Goal: Task Accomplishment & Management: Manage account settings

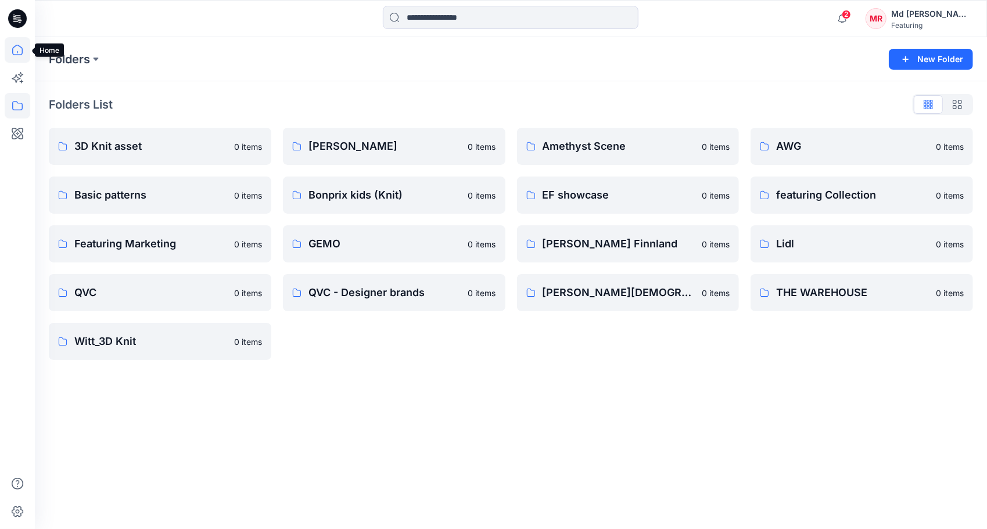
click at [17, 50] on icon at bounding box center [18, 50] width 26 height 26
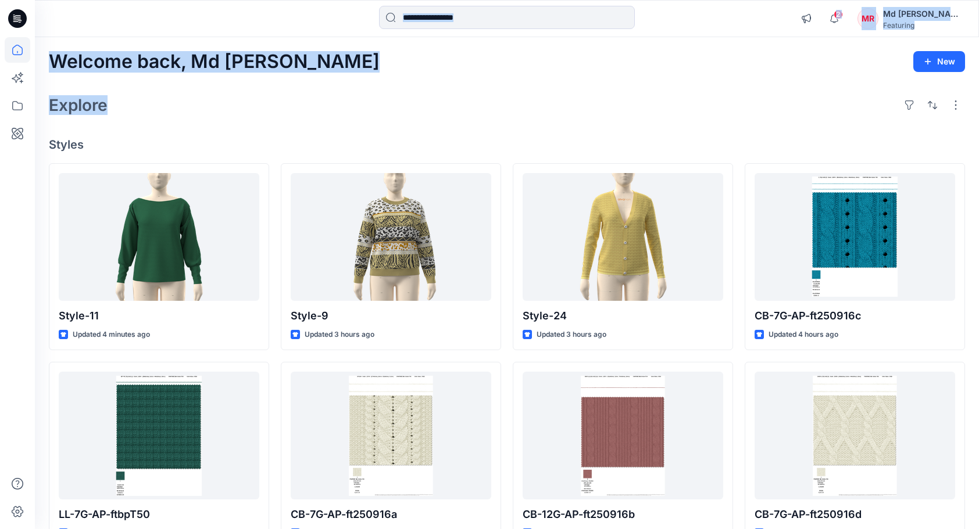
drag, startPoint x: 19, startPoint y: 103, endPoint x: 126, endPoint y: 98, distance: 107.1
click at [126, 98] on div "2 Notifications Your style Style-24 is ready 1 new Colorways 15 minutes ago You…" at bounding box center [489, 402] width 979 height 804
drag, startPoint x: 126, startPoint y: 98, endPoint x: 148, endPoint y: 107, distance: 23.7
click at [148, 107] on div "Explore" at bounding box center [507, 105] width 916 height 28
click at [91, 101] on h2 "Explore" at bounding box center [78, 105] width 59 height 19
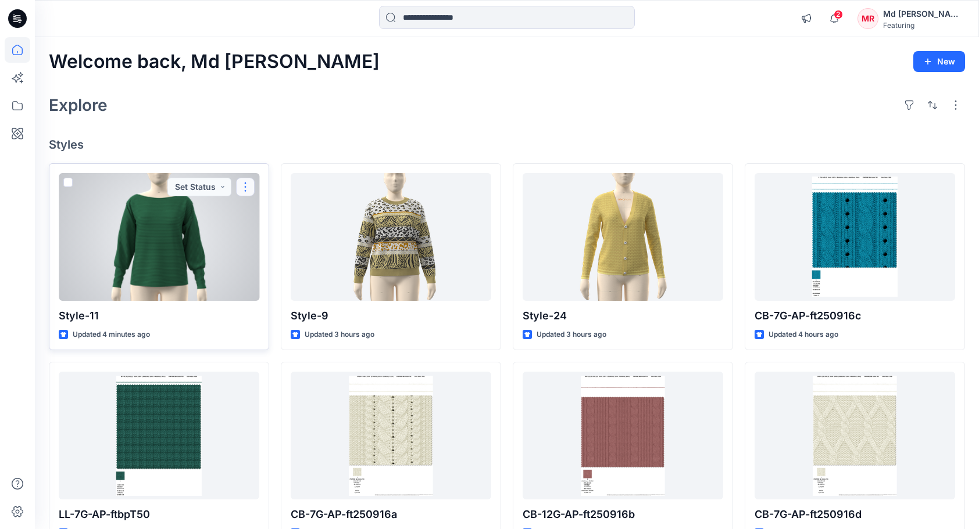
click at [250, 186] on button "button" at bounding box center [245, 187] width 19 height 19
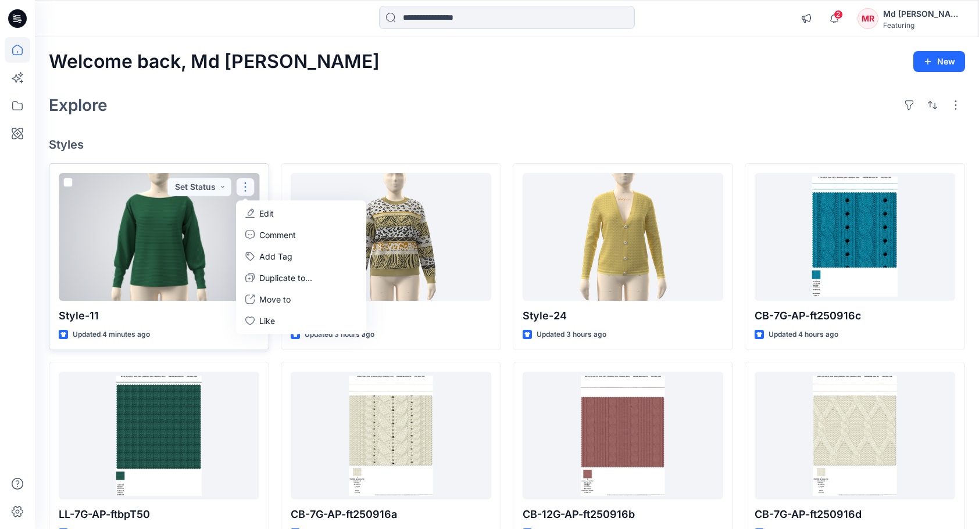
click at [284, 215] on button "Edit" at bounding box center [301, 214] width 126 height 22
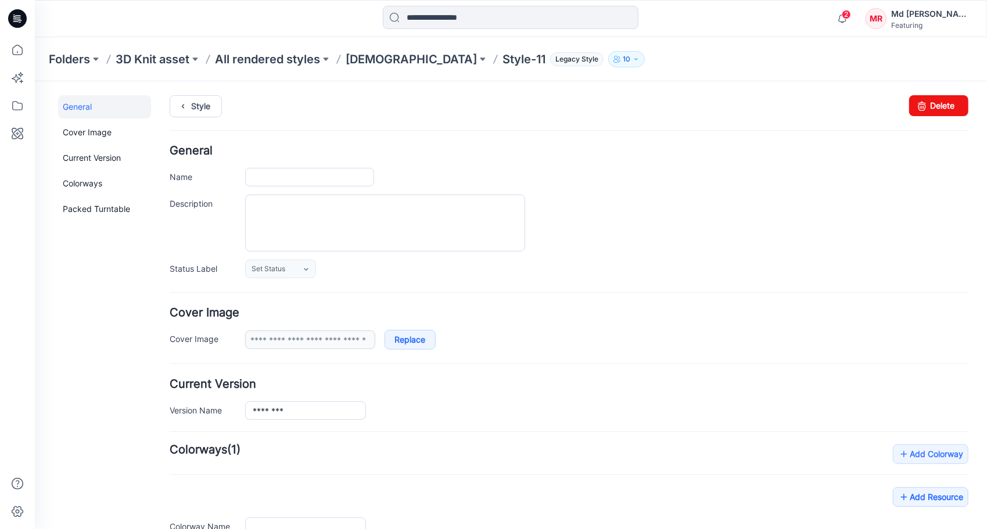
type input "********"
type input "**********"
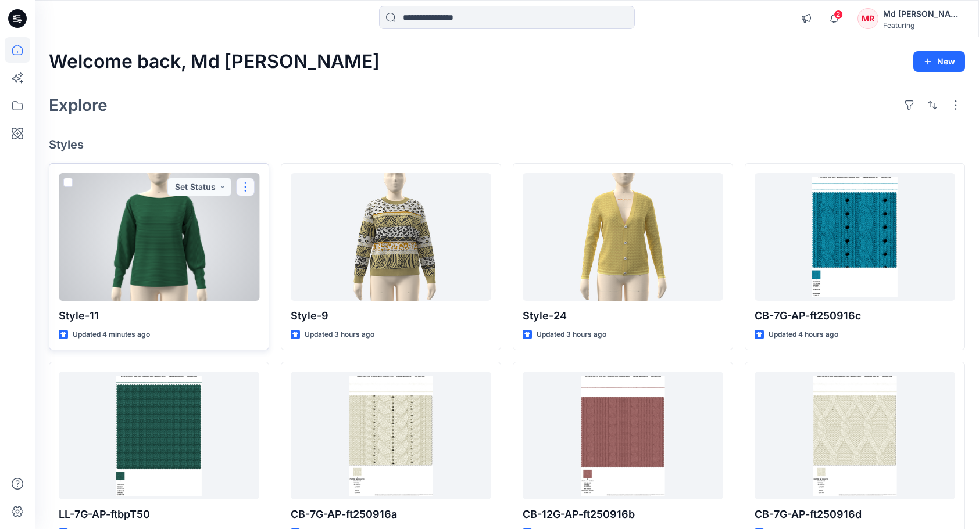
click at [245, 184] on button "button" at bounding box center [245, 187] width 19 height 19
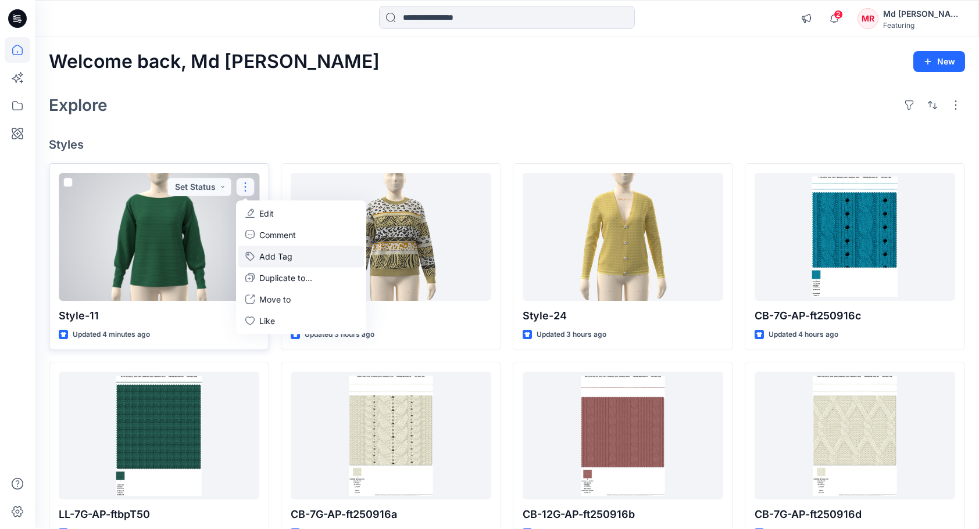
click at [285, 256] on button "Add Tag" at bounding box center [301, 257] width 126 height 22
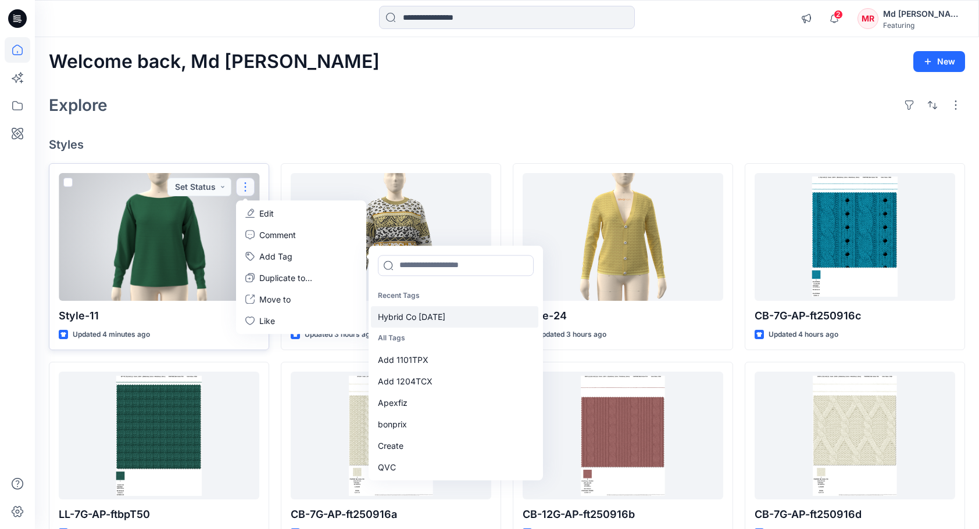
click at [439, 310] on div "Hybrid Co [DATE]" at bounding box center [454, 317] width 167 height 22
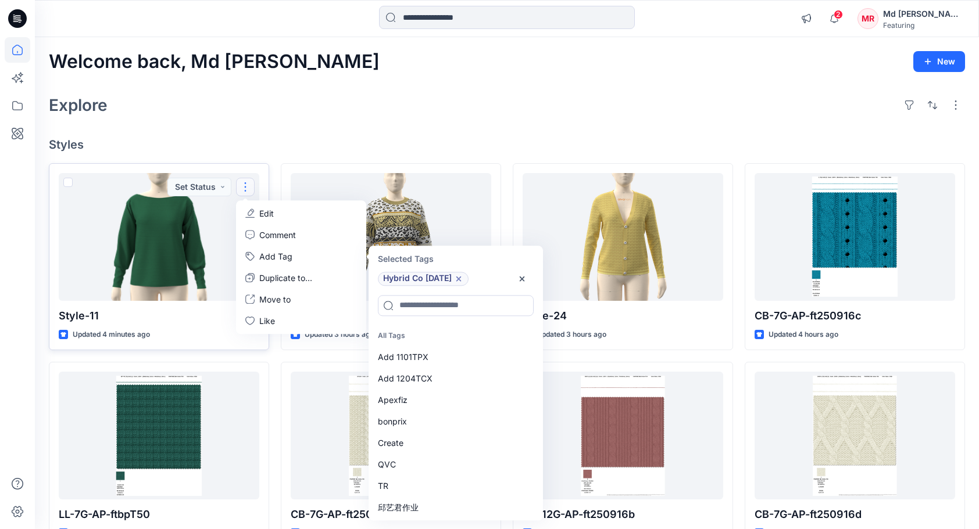
click at [703, 120] on div "Welcome back, Md [PERSON_NAME] New Explore Styles Style-11 Updated 4 minutes ag…" at bounding box center [507, 420] width 944 height 767
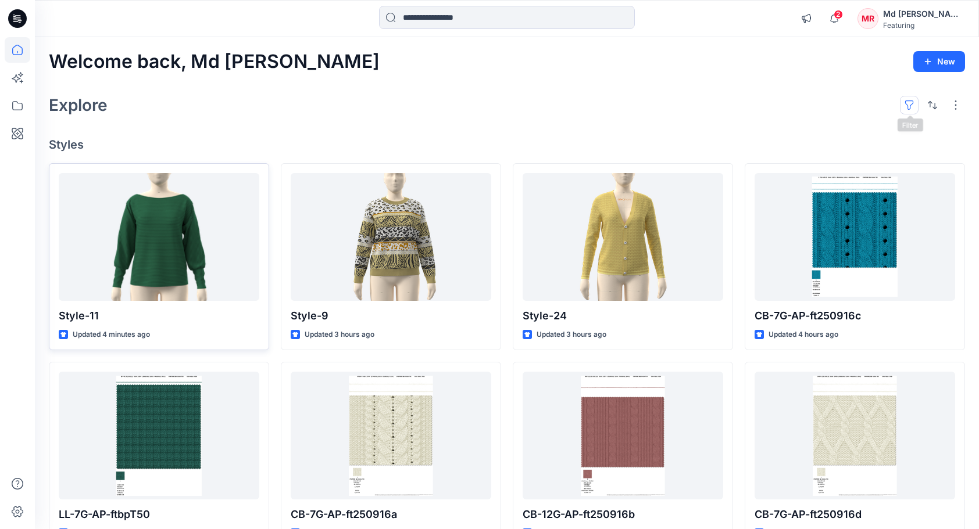
click at [908, 102] on button "button" at bounding box center [909, 105] width 19 height 19
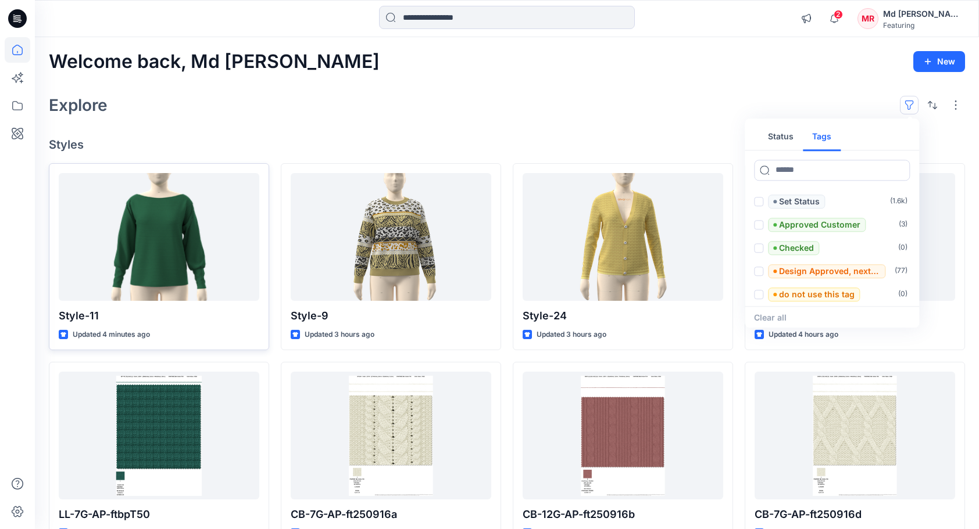
click at [828, 137] on button "Tags" at bounding box center [822, 137] width 38 height 28
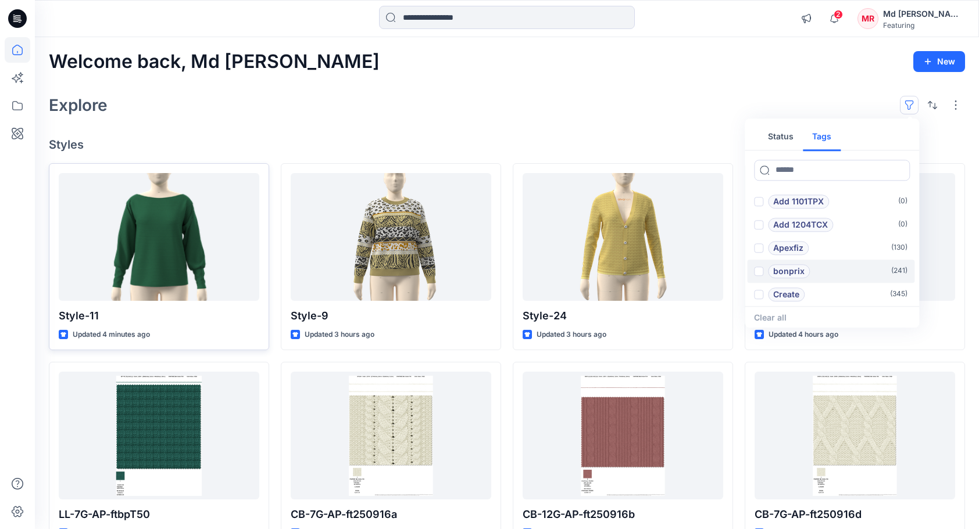
scroll to position [46, 0]
click at [817, 269] on p "Hybrid Co [DATE]" at bounding box center [807, 271] width 69 height 14
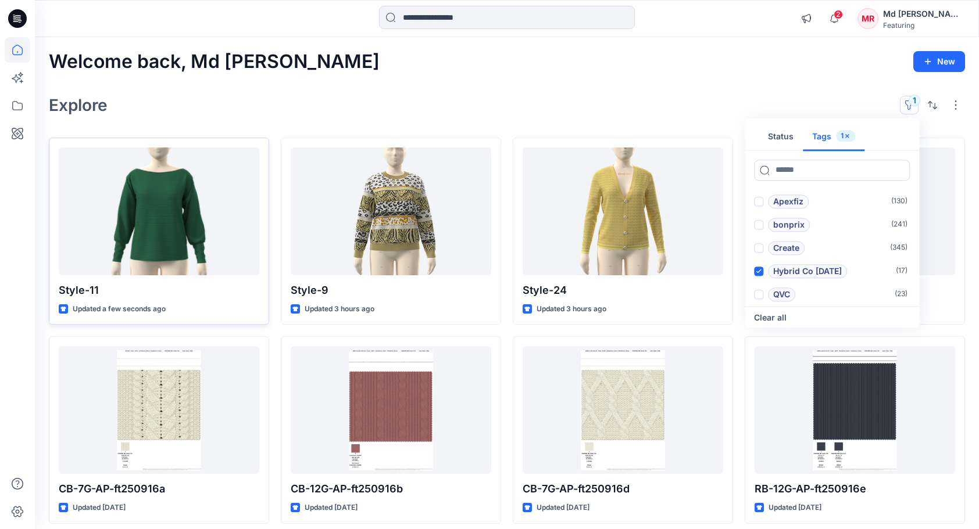
click at [604, 99] on div "Explore 1 Status Tags 1 Add 1101TPX ( 0 ) Add 1204TCX ( 0 ) Apexfiz ( 130 ) bon…" at bounding box center [507, 105] width 916 height 28
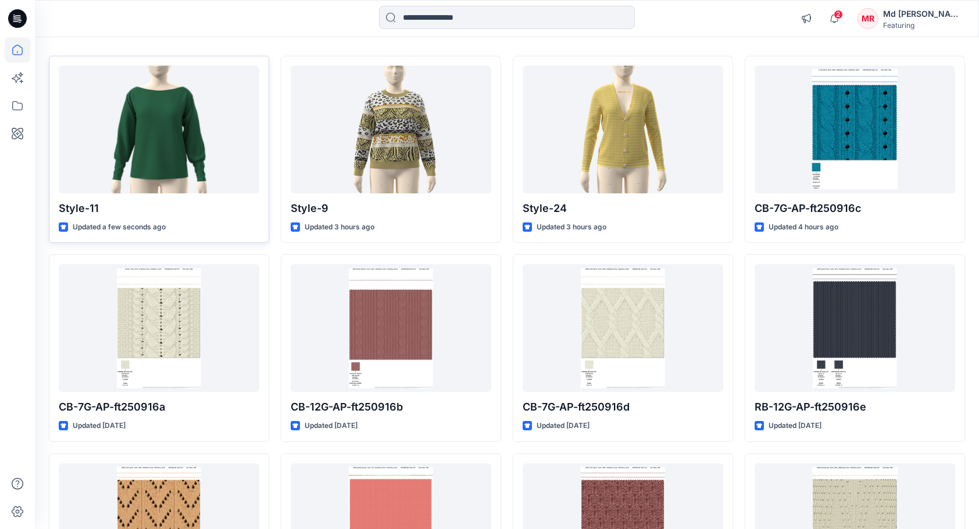
scroll to position [0, 0]
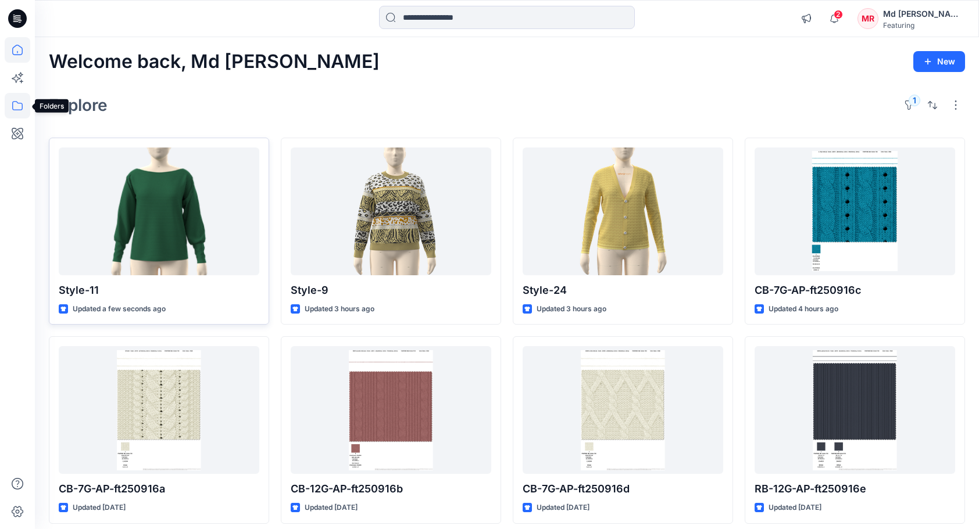
click at [12, 108] on icon at bounding box center [17, 105] width 10 height 9
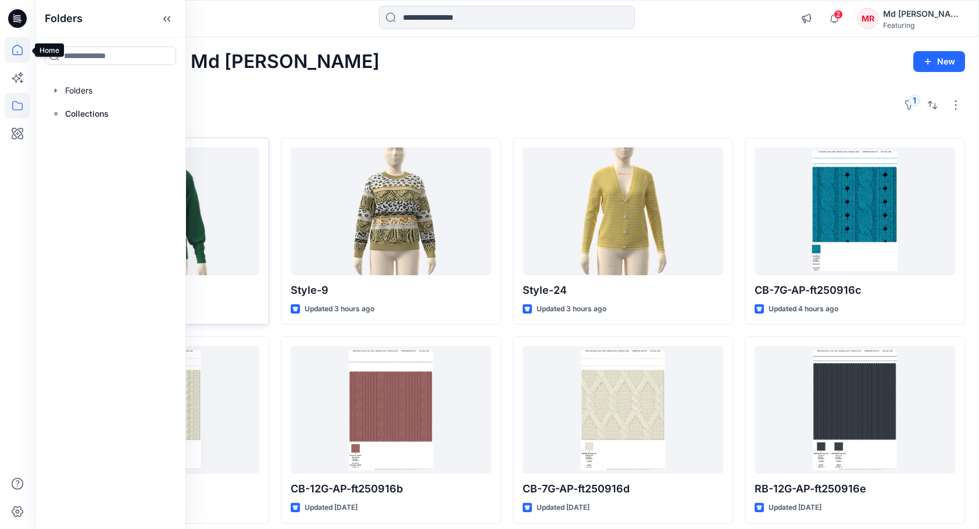
click at [22, 53] on icon at bounding box center [18, 50] width 26 height 26
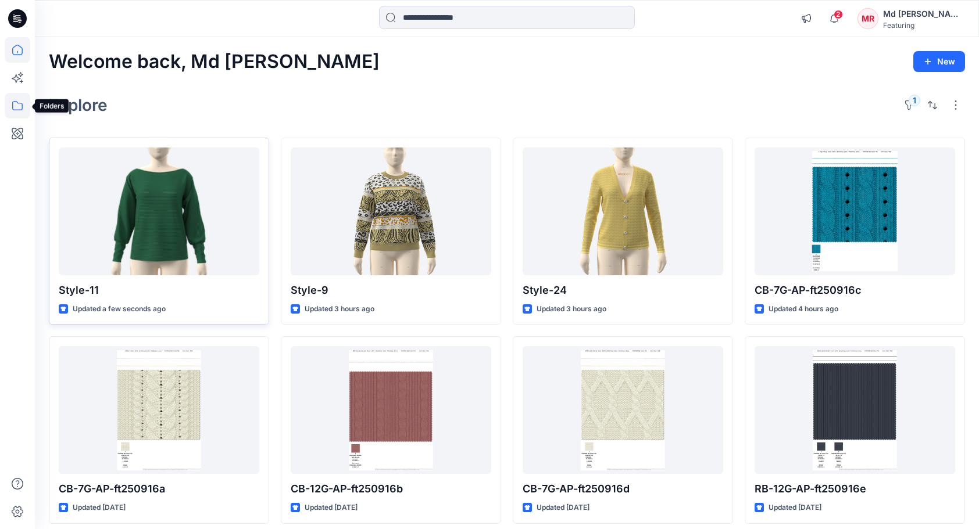
click at [8, 104] on icon at bounding box center [18, 106] width 26 height 26
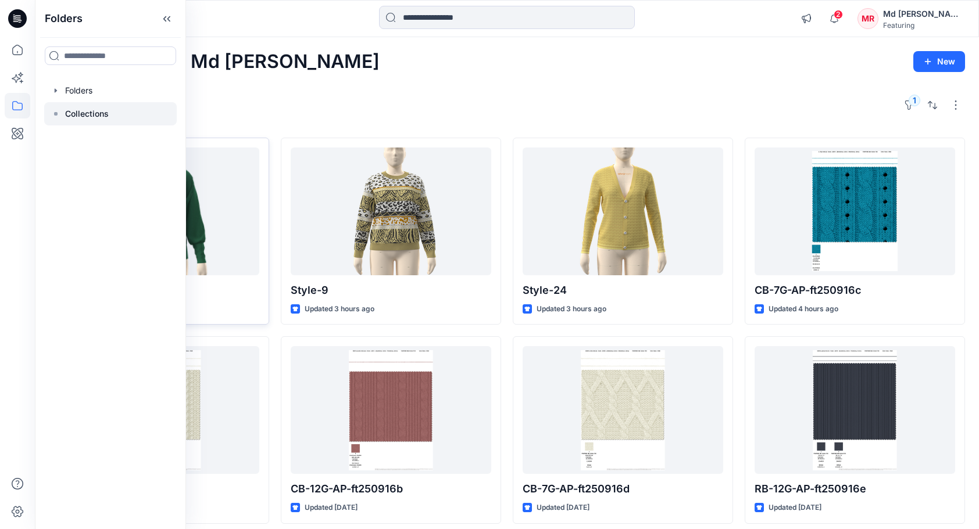
click at [78, 117] on p "Collections" at bounding box center [87, 114] width 44 height 14
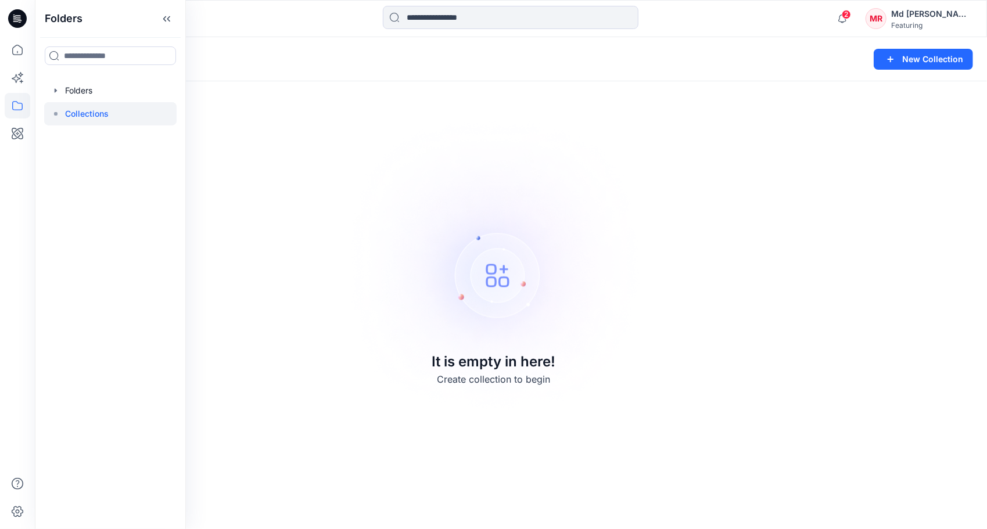
click at [842, 100] on div "Collections New Collection It is empty in here! Create collection to begin" at bounding box center [511, 283] width 952 height 492
click at [12, 55] on icon at bounding box center [18, 50] width 26 height 26
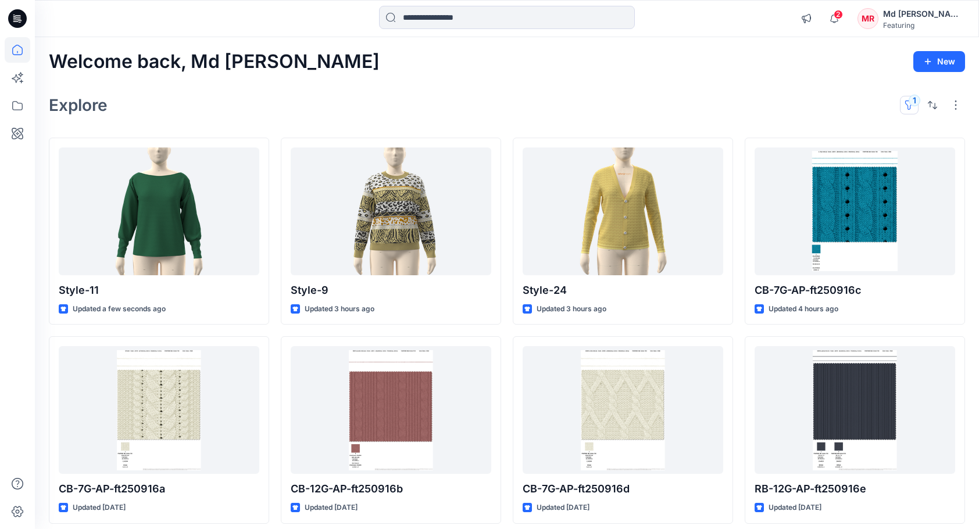
click at [915, 106] on button "1" at bounding box center [909, 105] width 19 height 19
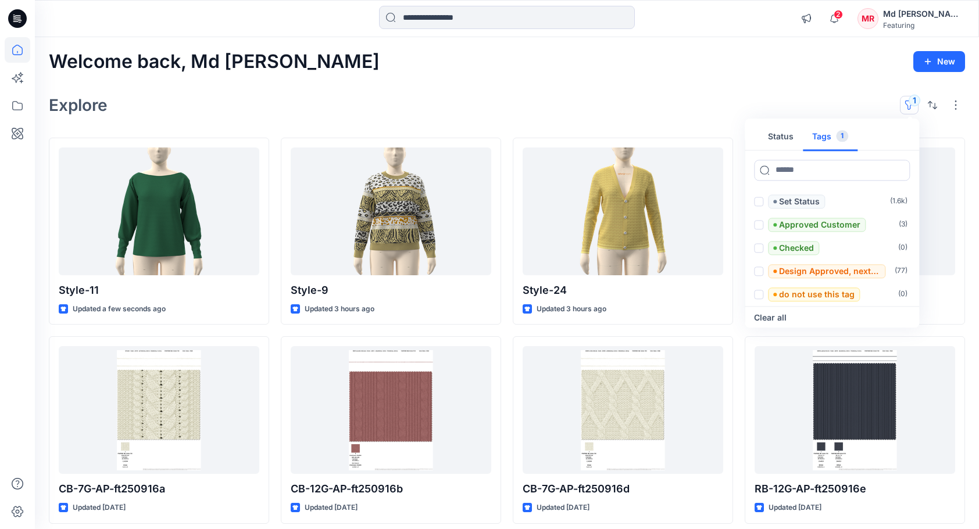
click at [809, 137] on button "Tags 1" at bounding box center [830, 137] width 55 height 28
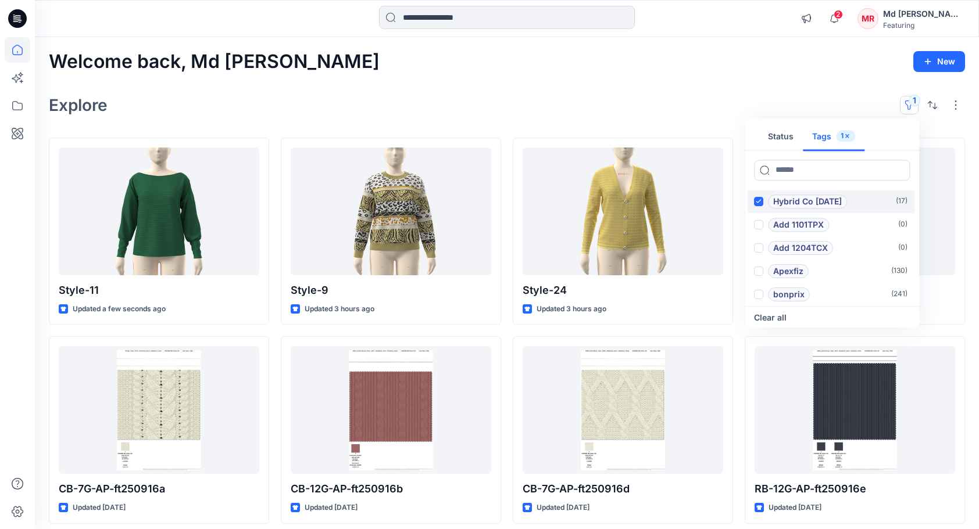
click at [757, 200] on icon at bounding box center [758, 201] width 5 height 4
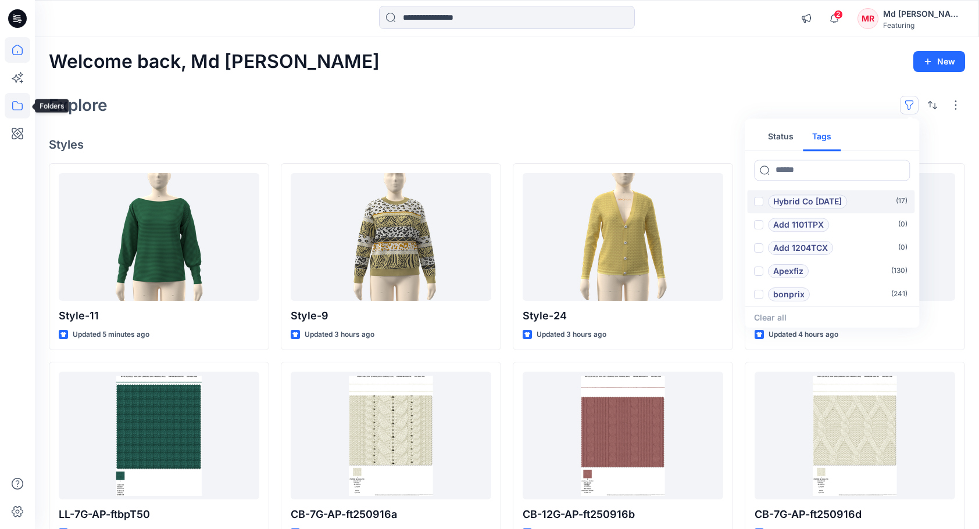
click at [8, 110] on icon at bounding box center [18, 106] width 26 height 26
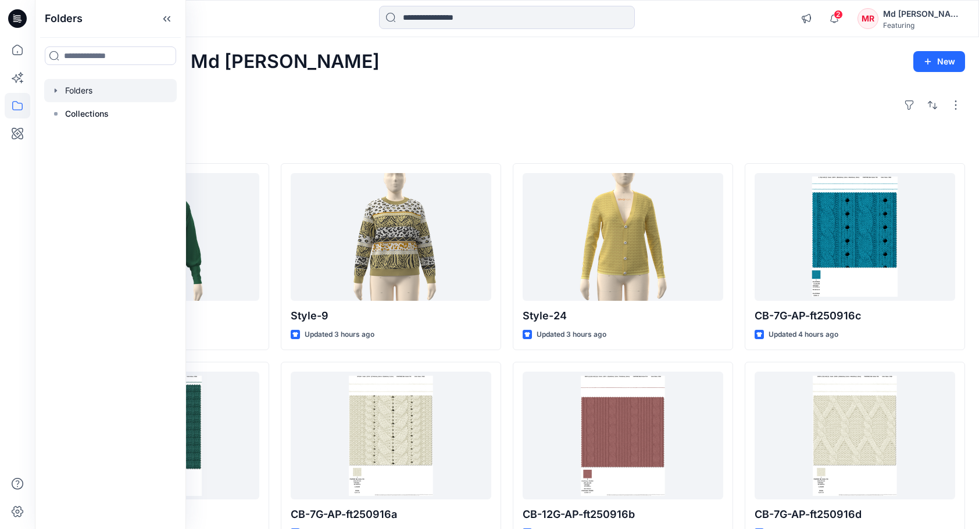
click at [81, 90] on div at bounding box center [110, 90] width 133 height 23
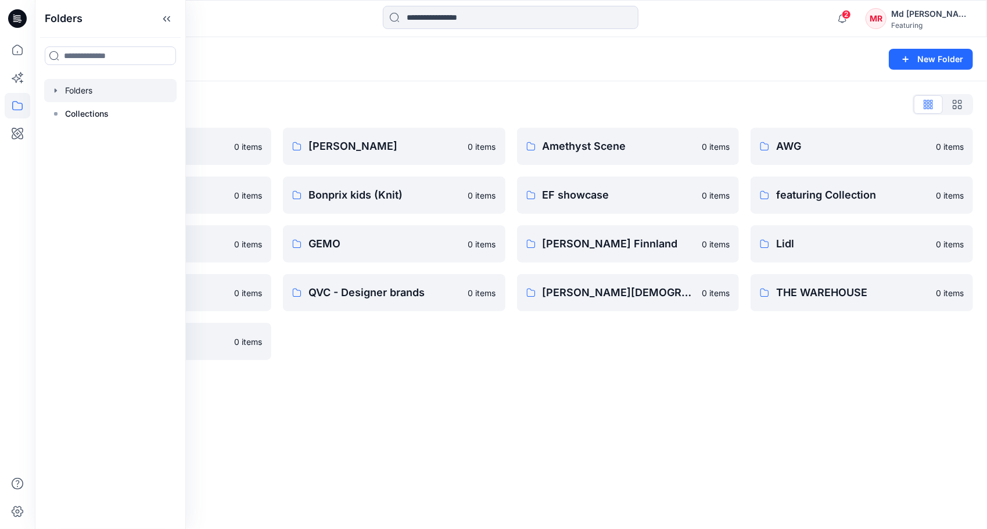
drag, startPoint x: 365, startPoint y: 93, endPoint x: 331, endPoint y: 96, distance: 33.9
click at [365, 93] on div "Folders List 3D Knit asset 0 items Basic patterns 0 items Featuring Marketing 0…" at bounding box center [511, 227] width 952 height 293
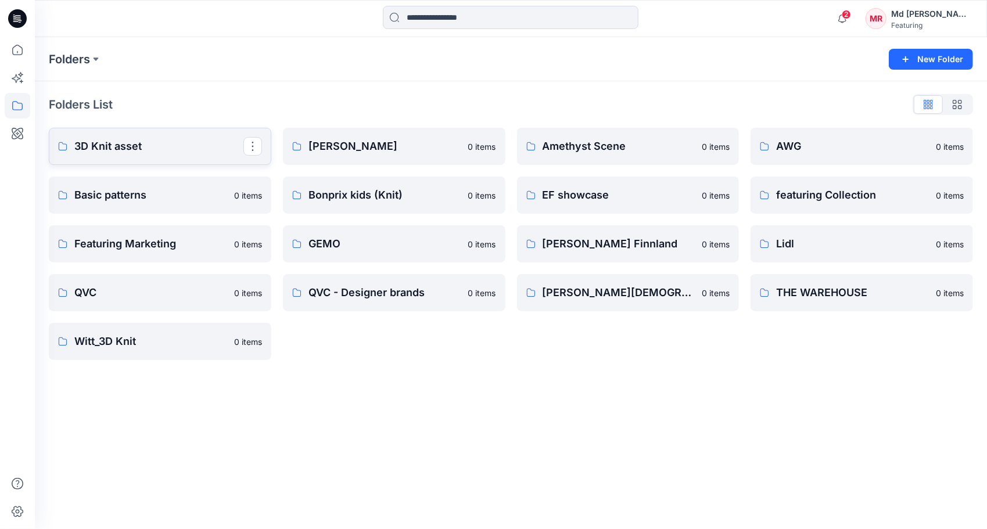
click at [117, 146] on p "3D Knit asset" at bounding box center [158, 146] width 169 height 16
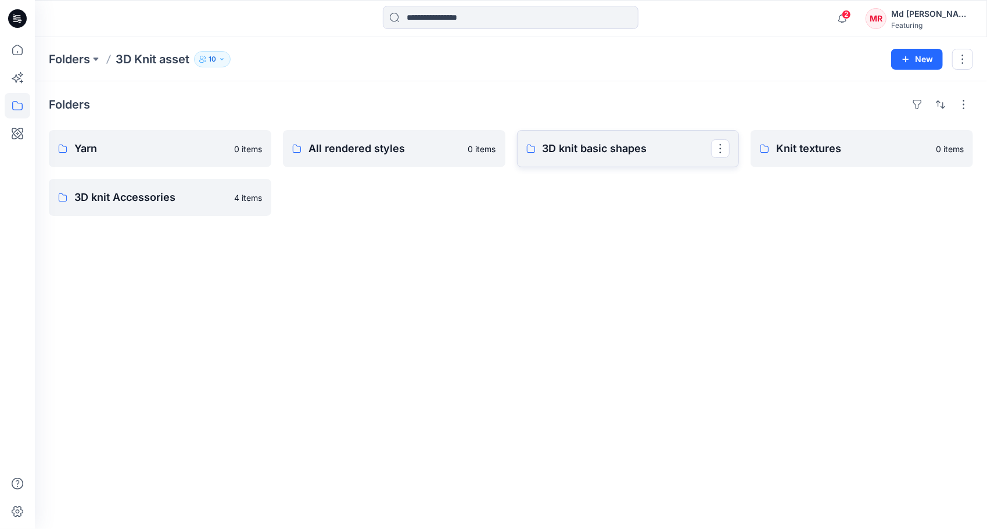
click at [571, 155] on p "3D knit basic shapes" at bounding box center [627, 149] width 169 height 16
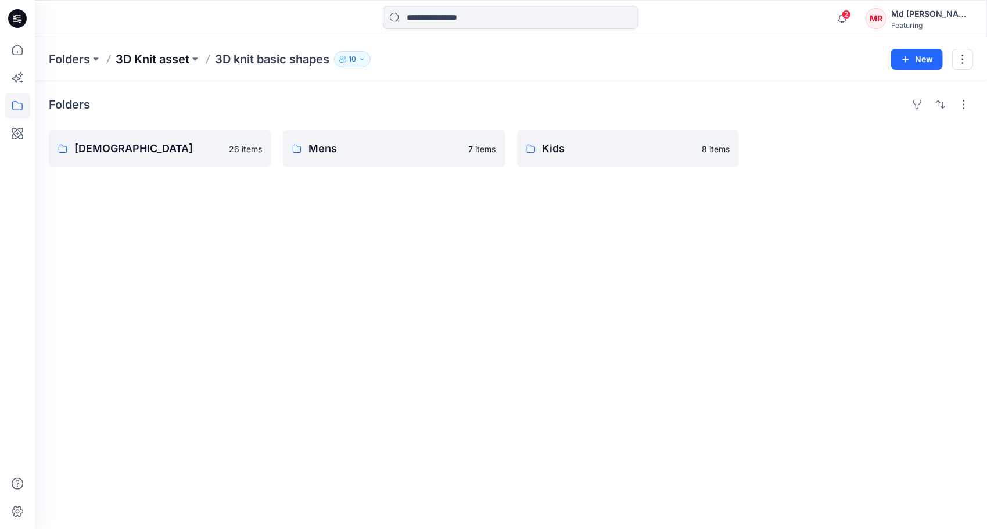
click at [151, 62] on p "3D Knit asset" at bounding box center [153, 59] width 74 height 16
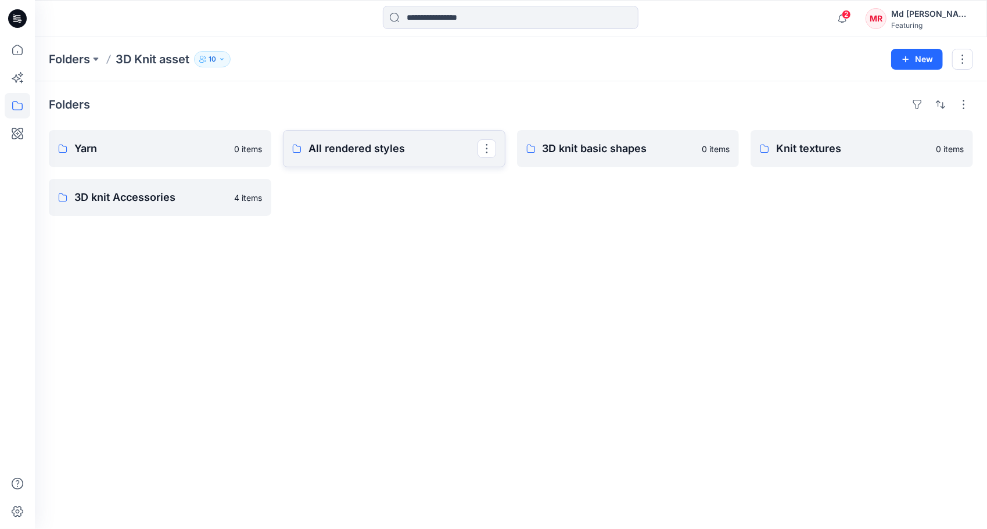
click at [326, 154] on p "All rendered styles" at bounding box center [393, 149] width 169 height 16
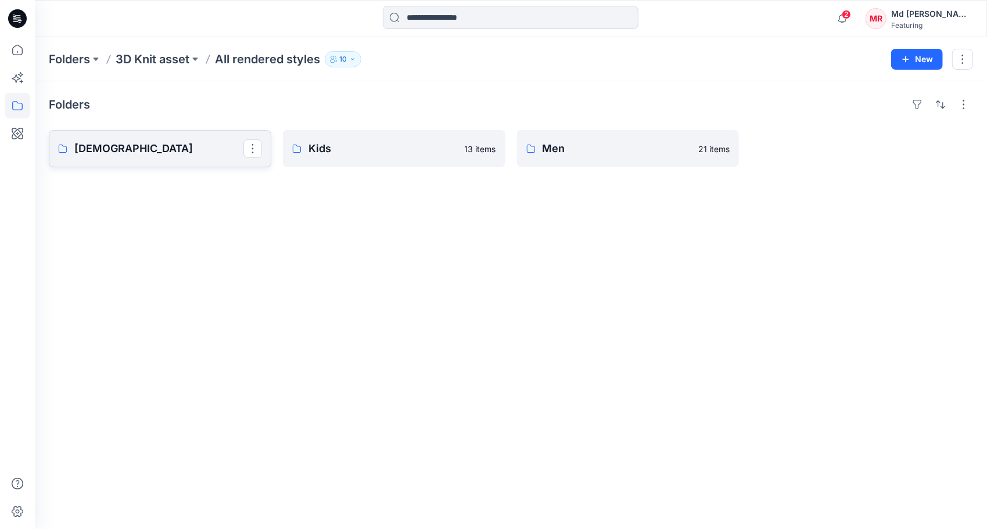
click at [153, 141] on p "[DEMOGRAPHIC_DATA]" at bounding box center [158, 149] width 169 height 16
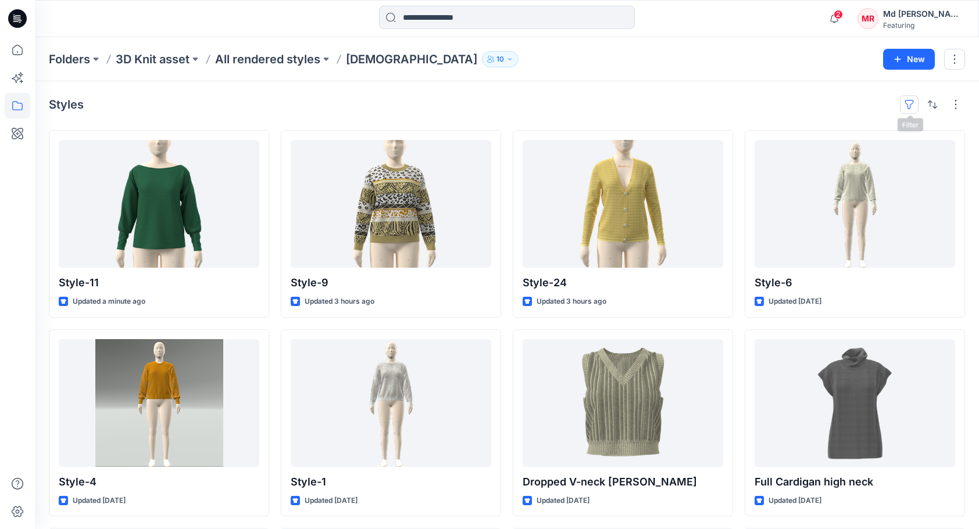
click at [908, 106] on button "button" at bounding box center [909, 104] width 19 height 19
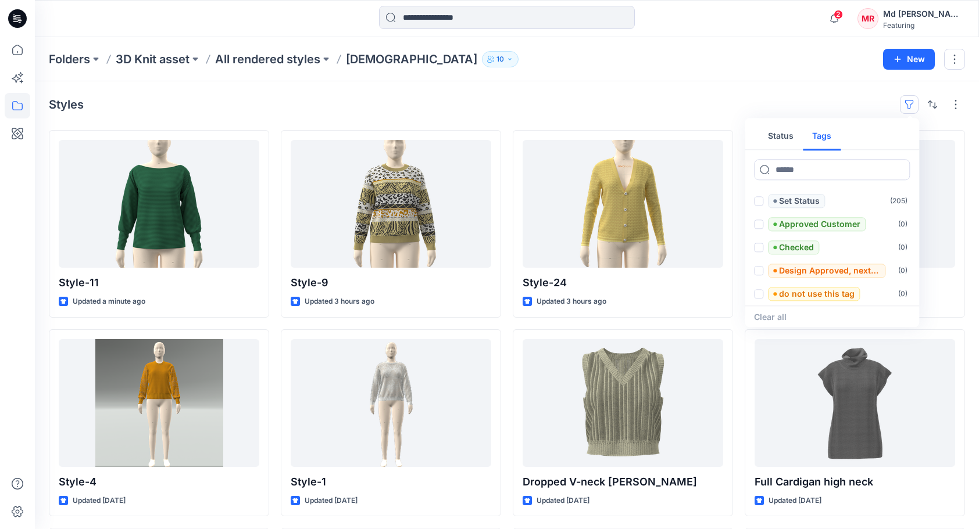
click at [829, 133] on button "Tags" at bounding box center [822, 137] width 38 height 28
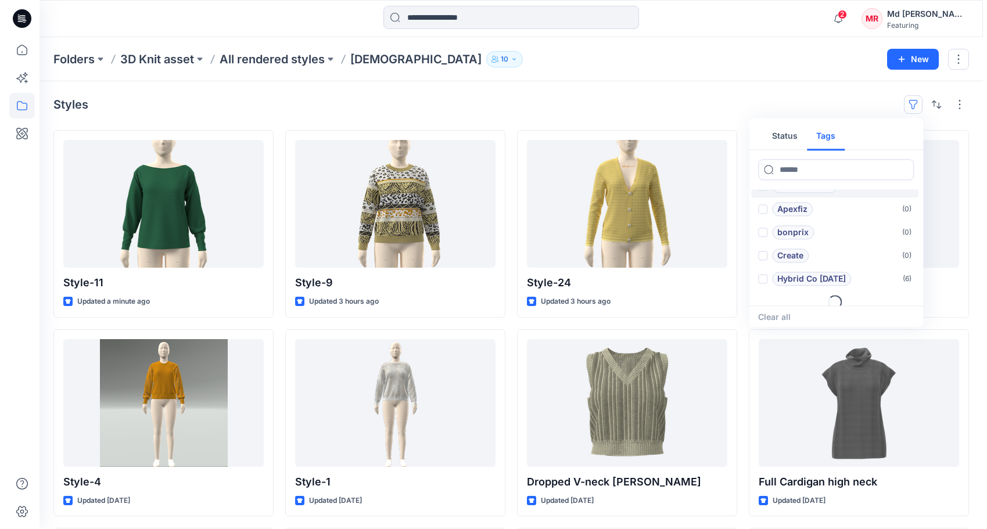
scroll to position [46, 0]
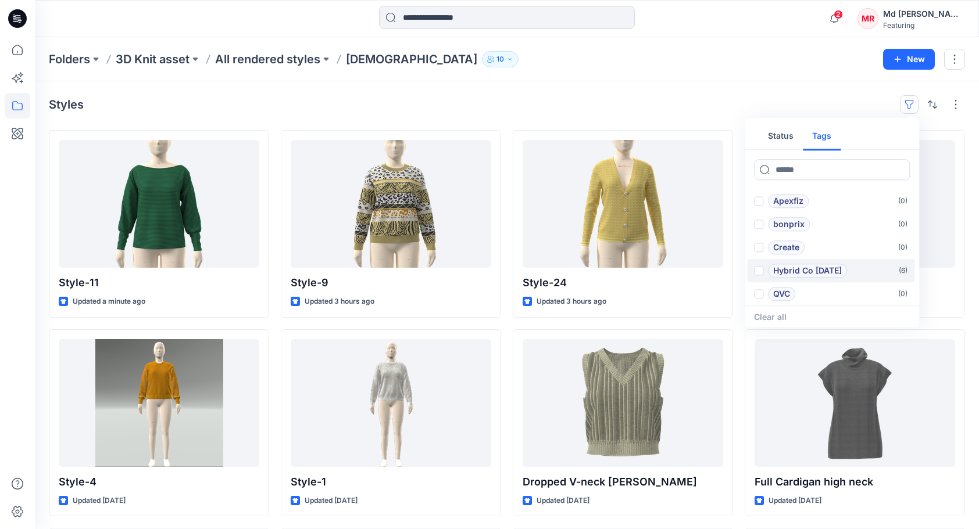
click at [809, 268] on p "Hybrid Co [DATE]" at bounding box center [807, 271] width 69 height 14
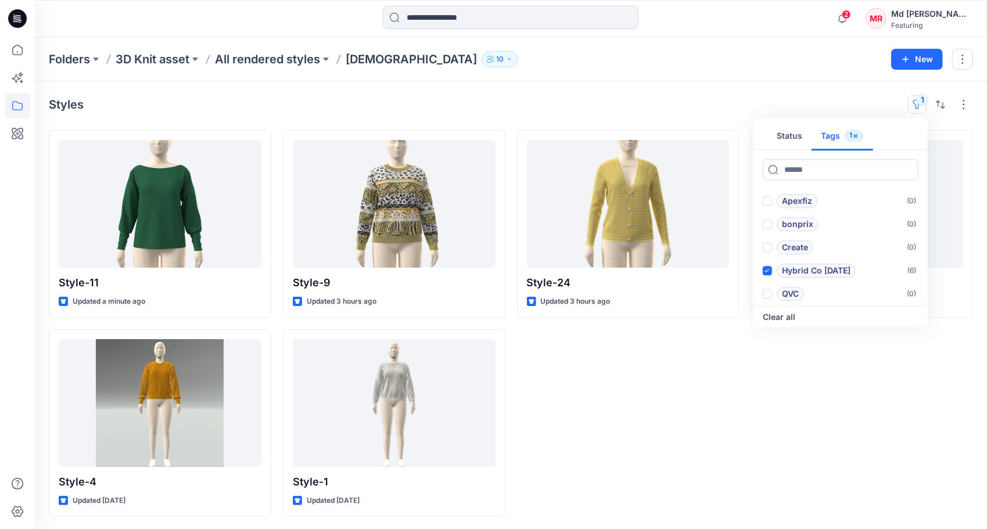
click at [742, 88] on div "Styles 1 Status Tags 1 Add 1101TPX ( 0 ) Add 1204TCX ( 0 ) Apexfiz ( 0 ) bonpri…" at bounding box center [511, 305] width 952 height 449
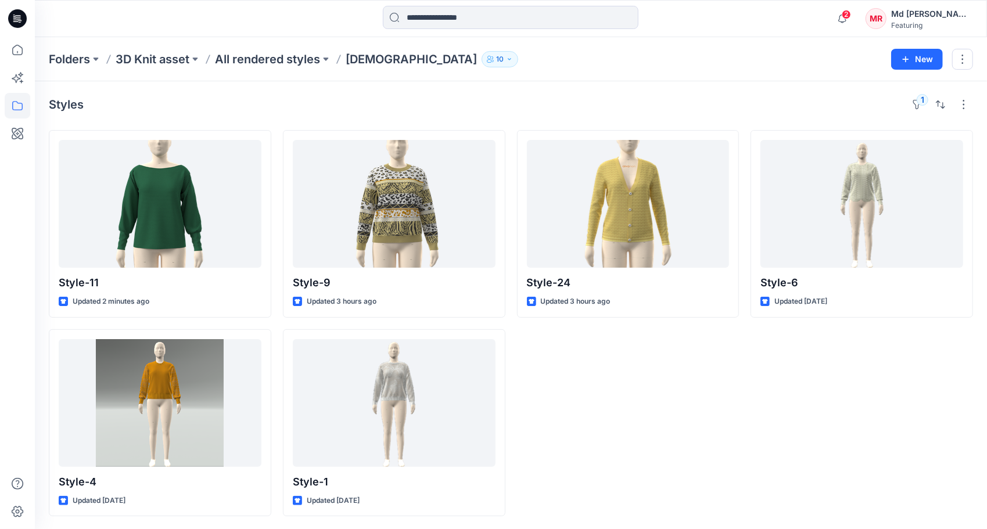
click at [613, 103] on div "Styles 1" at bounding box center [511, 104] width 925 height 19
click at [249, 60] on p "All rendered styles" at bounding box center [267, 59] width 105 height 16
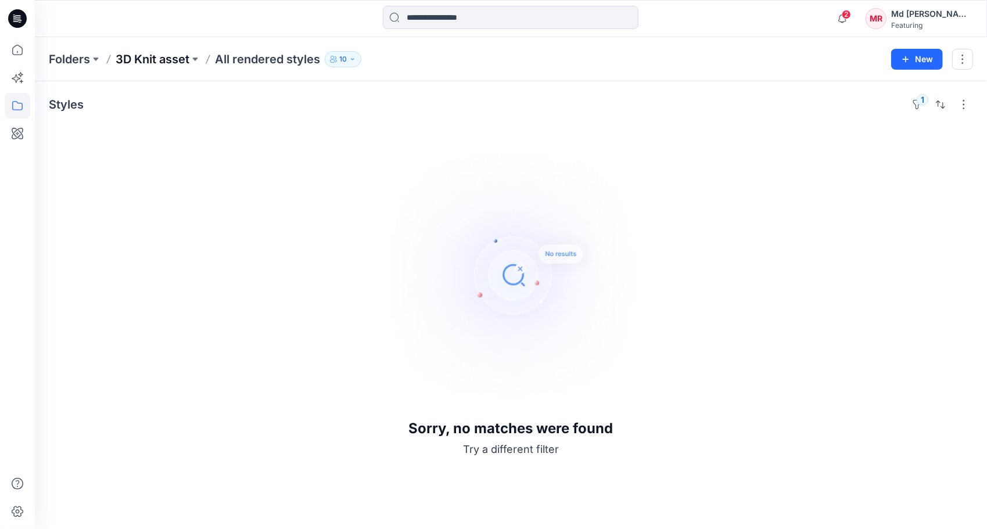
click at [161, 58] on p "3D Knit asset" at bounding box center [153, 59] width 74 height 16
click at [64, 58] on p "Folders" at bounding box center [69, 59] width 41 height 16
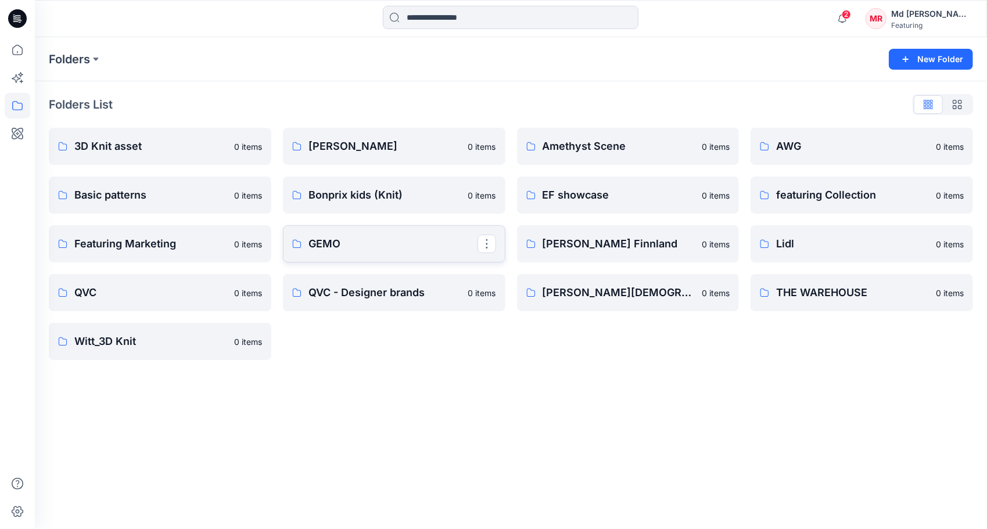
click at [352, 243] on p "GEMO" at bounding box center [393, 244] width 169 height 16
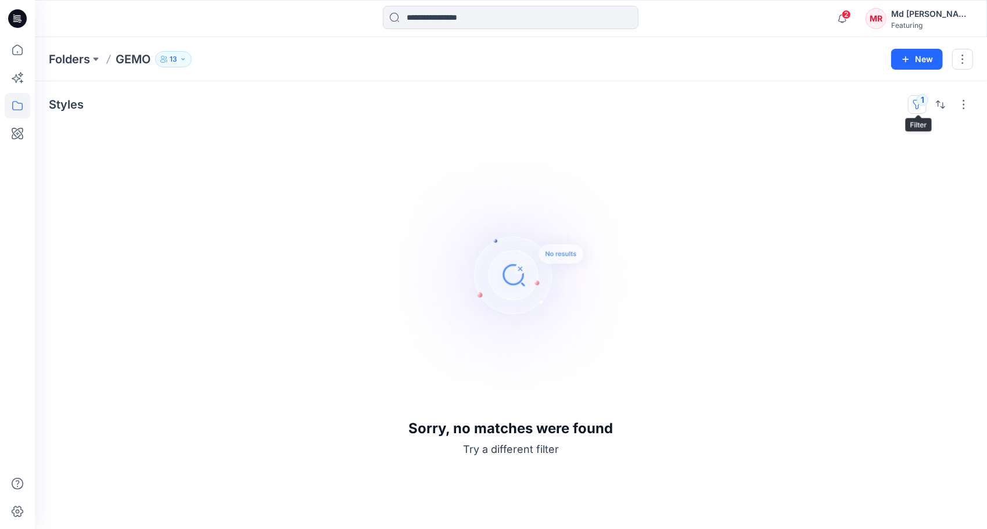
click at [923, 98] on button "1" at bounding box center [917, 104] width 19 height 19
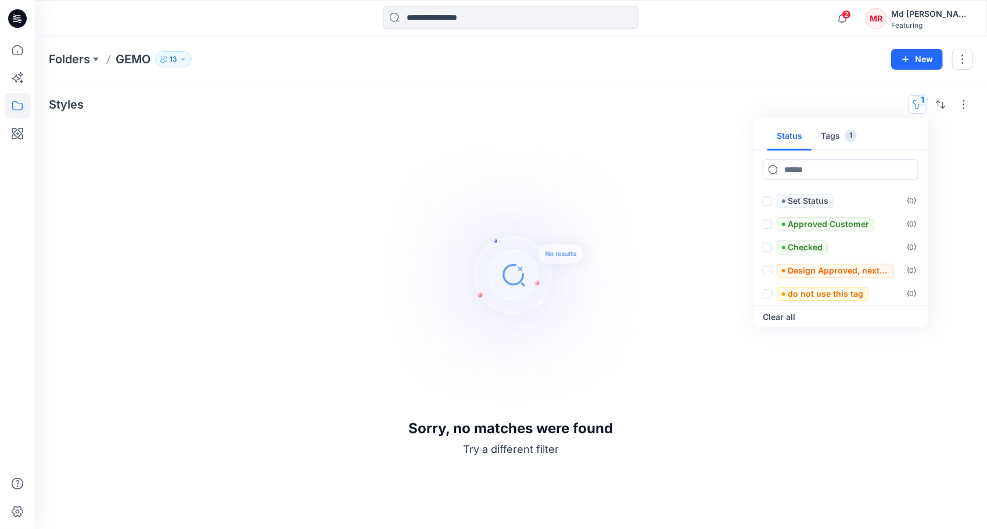
click at [837, 136] on button "Tags 1" at bounding box center [839, 137] width 55 height 28
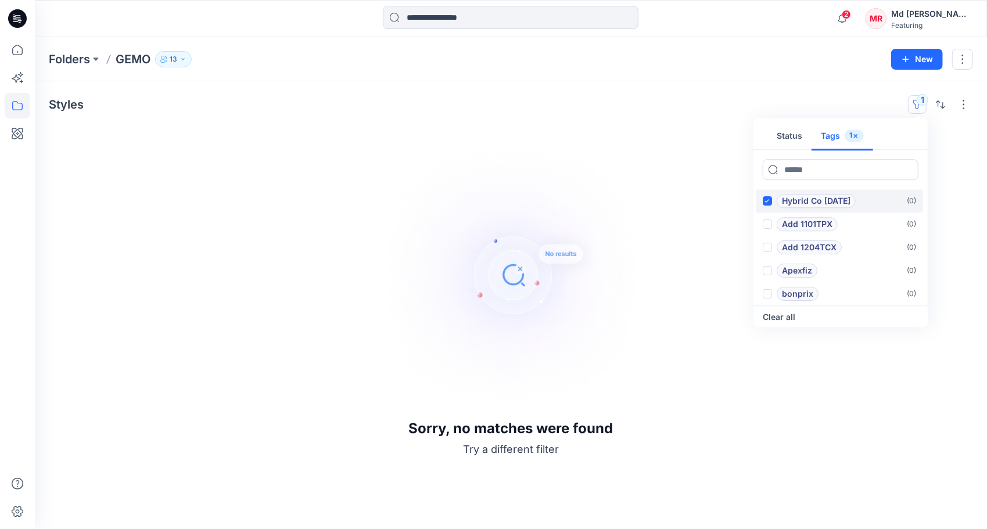
click at [769, 196] on span at bounding box center [767, 200] width 9 height 9
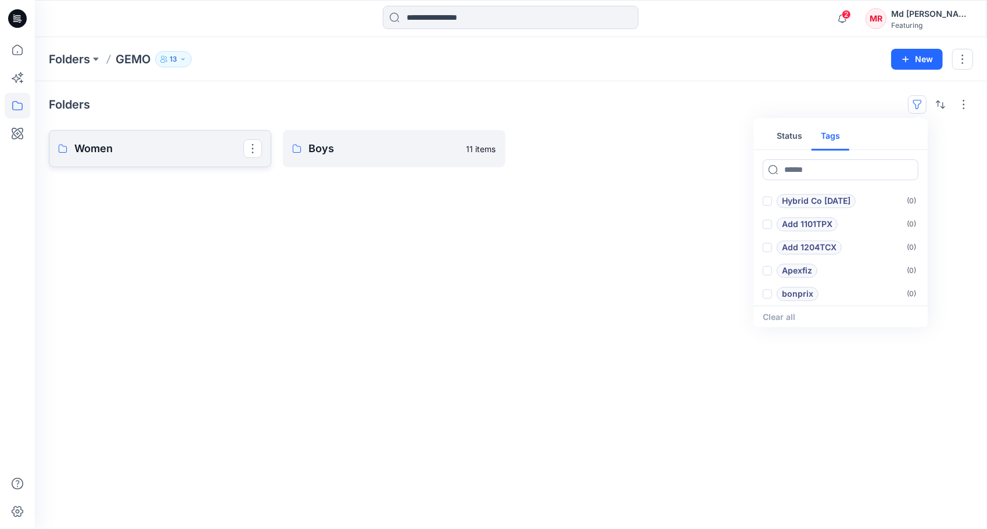
click at [163, 162] on link "Women" at bounding box center [160, 148] width 223 height 37
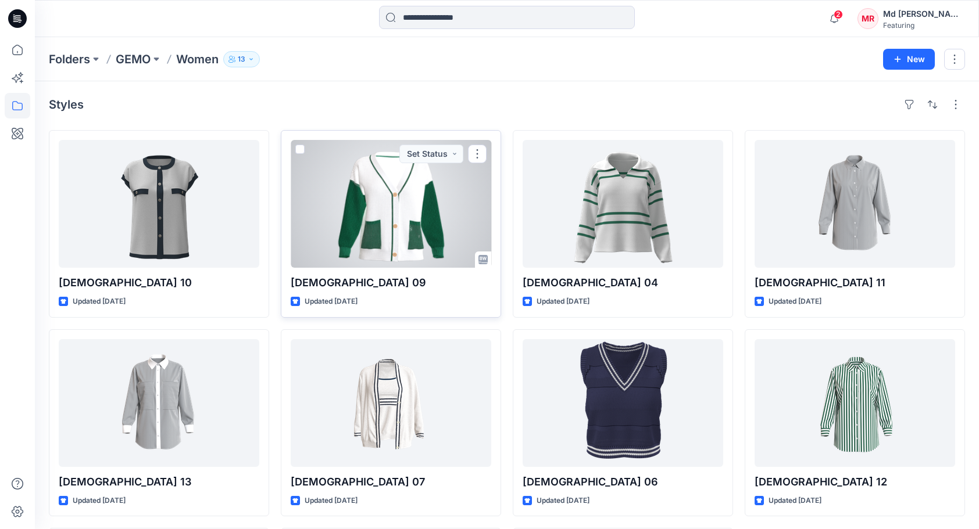
click at [388, 207] on div at bounding box center [391, 204] width 200 height 128
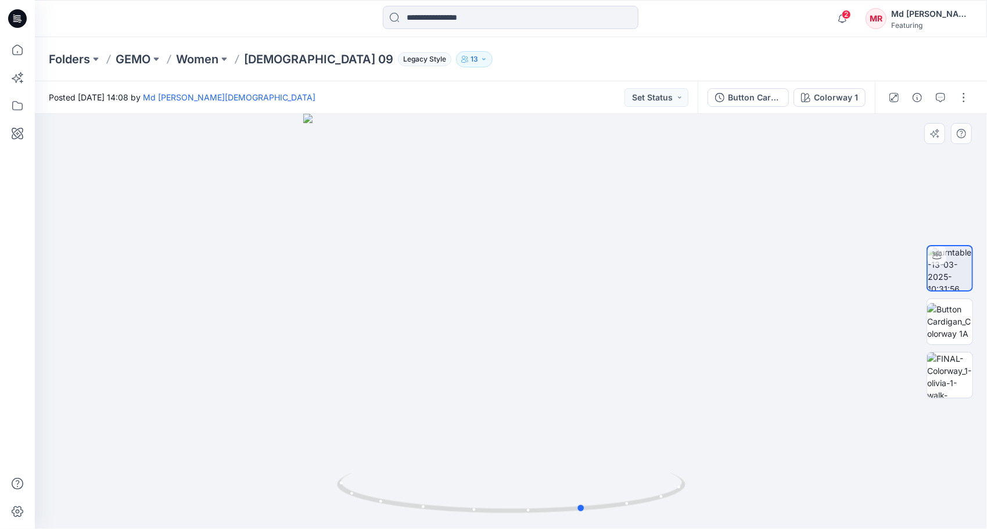
drag, startPoint x: 524, startPoint y: 514, endPoint x: 596, endPoint y: 438, distance: 105.2
click at [596, 438] on div at bounding box center [511, 322] width 952 height 416
click at [746, 102] on div "Button Cardigan- Navy" at bounding box center [754, 97] width 53 height 13
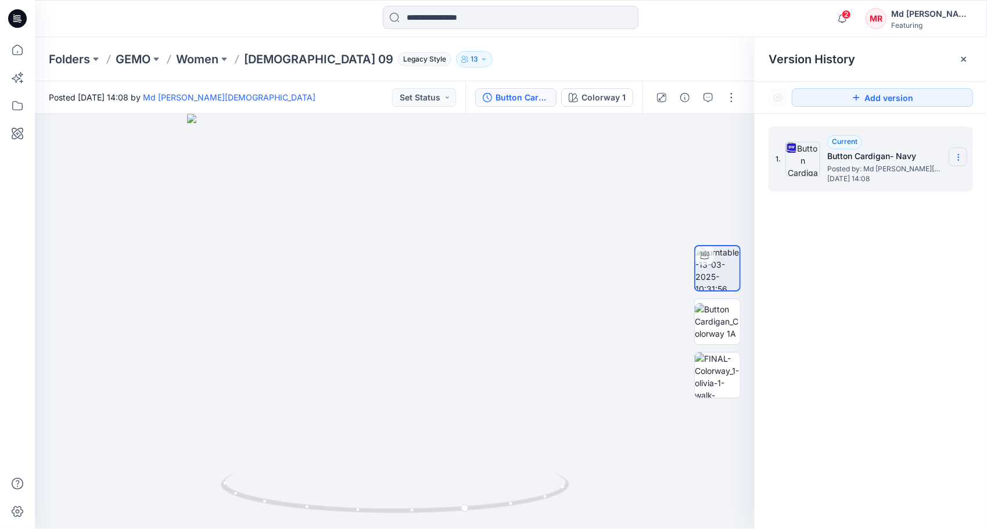
click at [961, 157] on icon at bounding box center [958, 157] width 9 height 9
click at [888, 181] on span "Download Source BW File" at bounding box center [900, 180] width 98 height 14
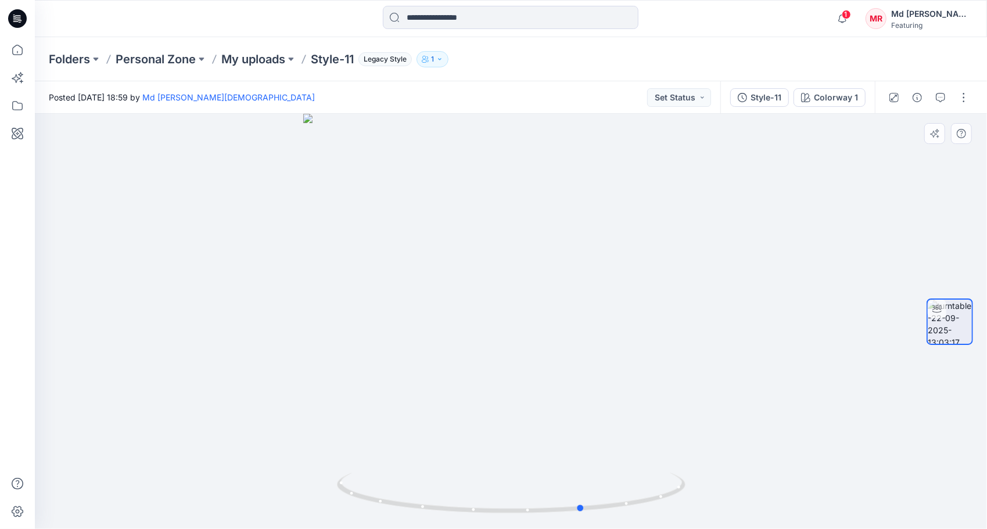
drag, startPoint x: 539, startPoint y: 504, endPoint x: 263, endPoint y: 416, distance: 289.7
click at [263, 416] on div at bounding box center [511, 322] width 952 height 416
drag, startPoint x: 580, startPoint y: 510, endPoint x: 258, endPoint y: 381, distance: 346.8
click at [227, 474] on div at bounding box center [511, 322] width 952 height 416
click at [227, 57] on p "My uploads" at bounding box center [253, 59] width 64 height 16
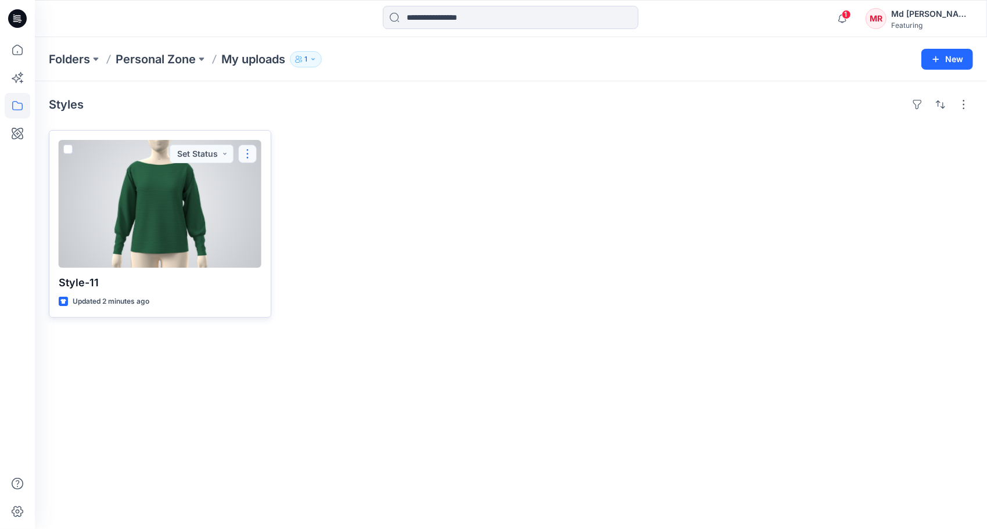
click at [246, 152] on button "button" at bounding box center [247, 154] width 19 height 19
click at [292, 265] on p "Move to" at bounding box center [277, 266] width 31 height 12
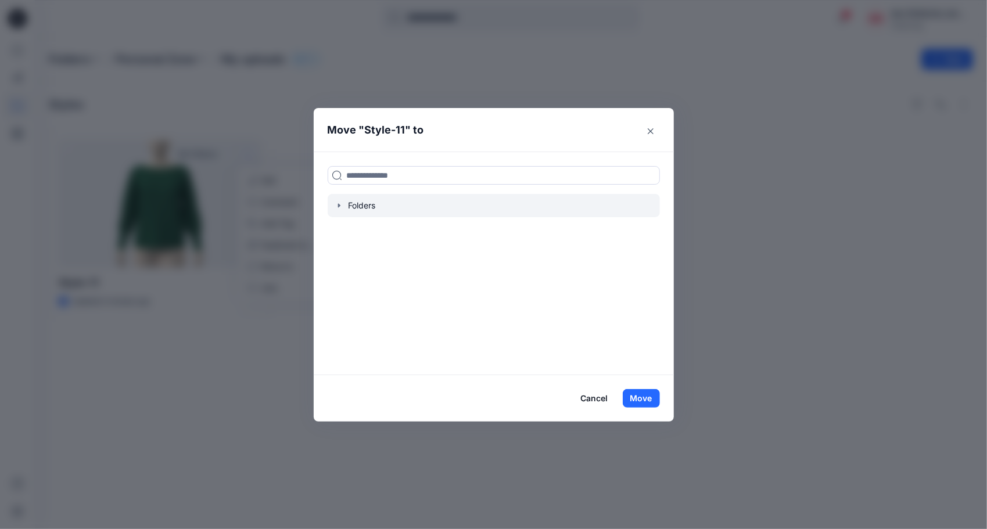
click at [341, 202] on icon "button" at bounding box center [339, 205] width 9 height 9
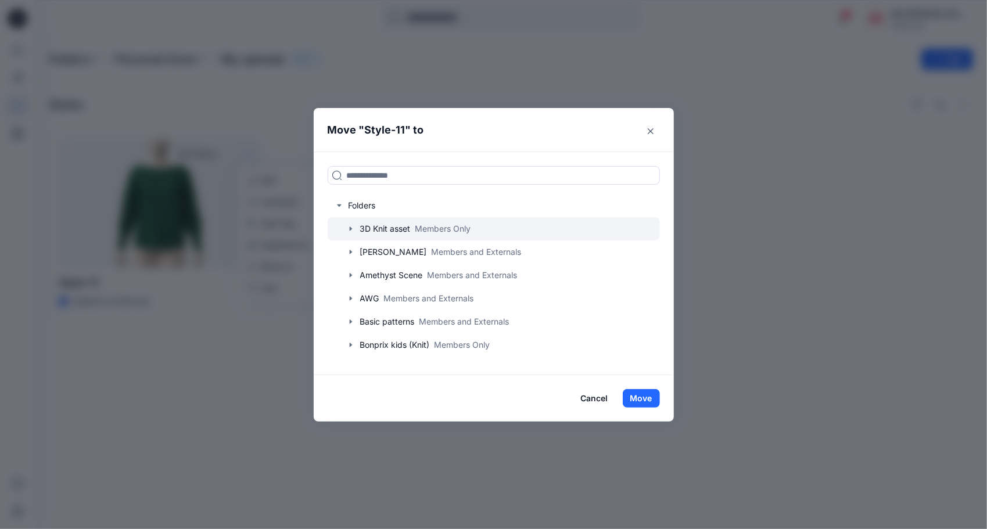
click at [352, 226] on icon "button" at bounding box center [350, 228] width 9 height 9
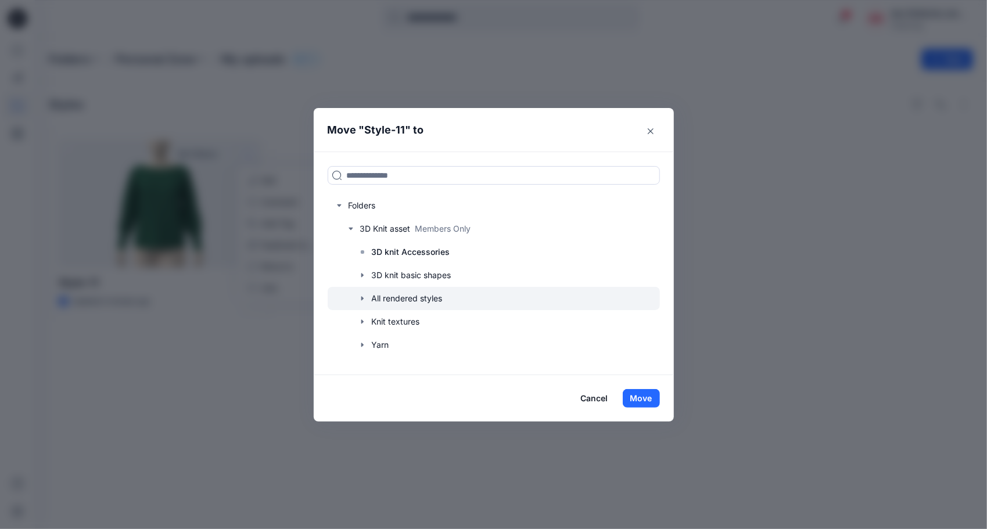
click at [363, 295] on icon "button" at bounding box center [362, 298] width 9 height 9
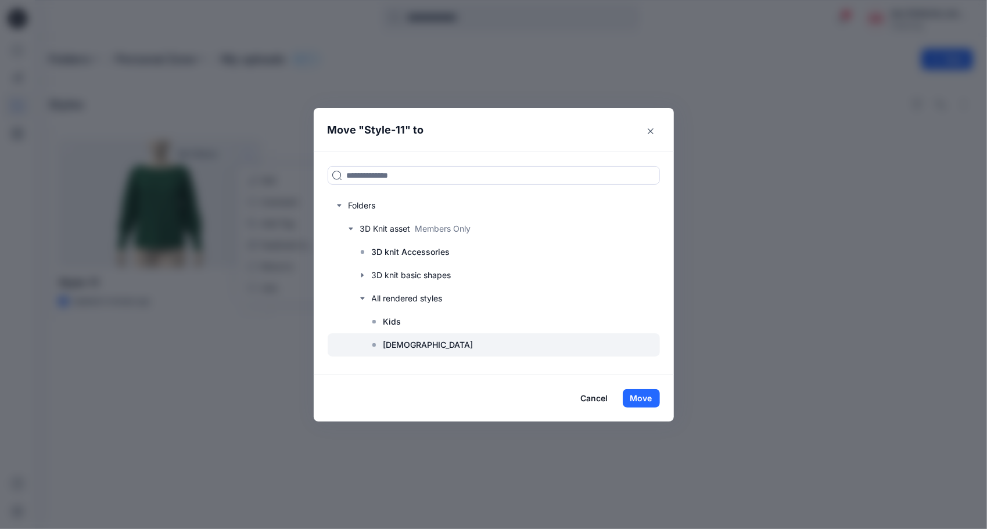
click at [411, 348] on div at bounding box center [494, 345] width 332 height 23
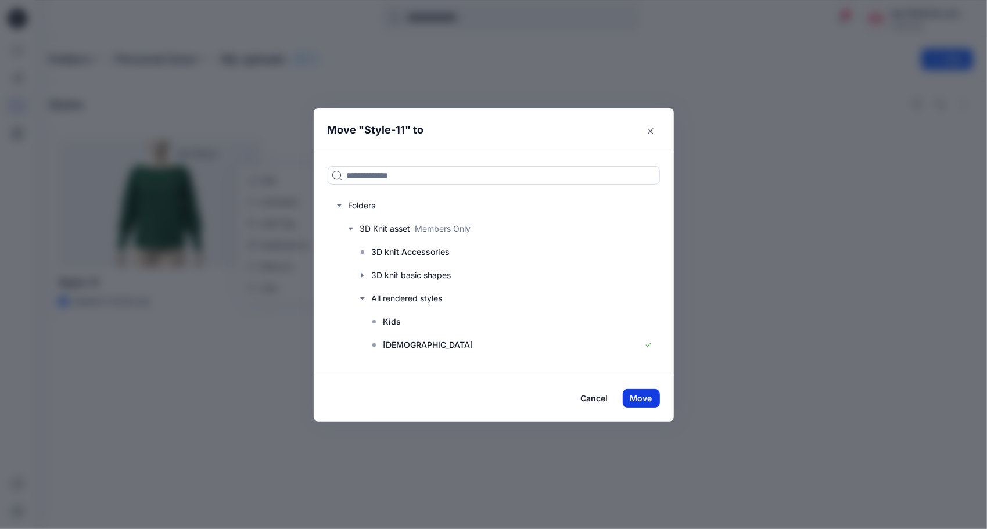
click at [650, 396] on button "Move" at bounding box center [641, 398] width 37 height 19
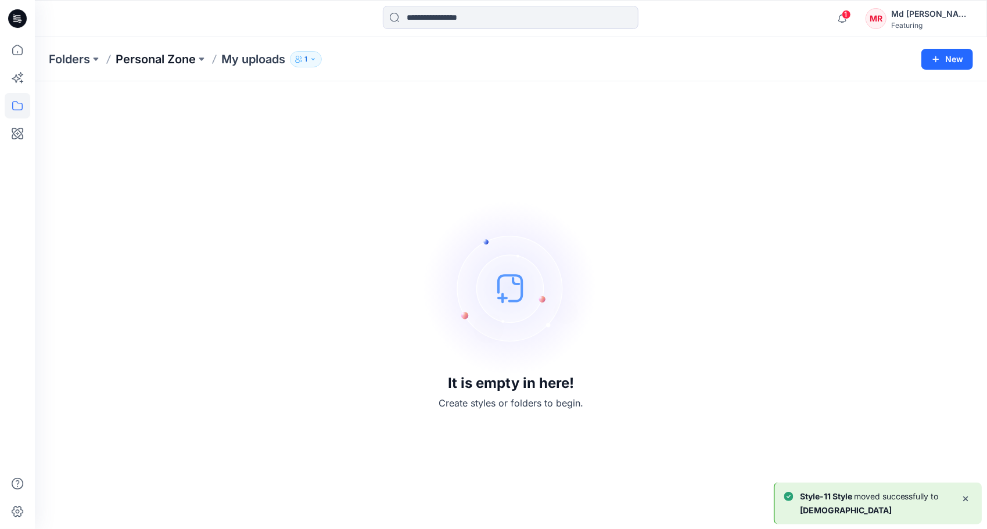
click at [151, 60] on p "Personal Zone" at bounding box center [156, 59] width 80 height 16
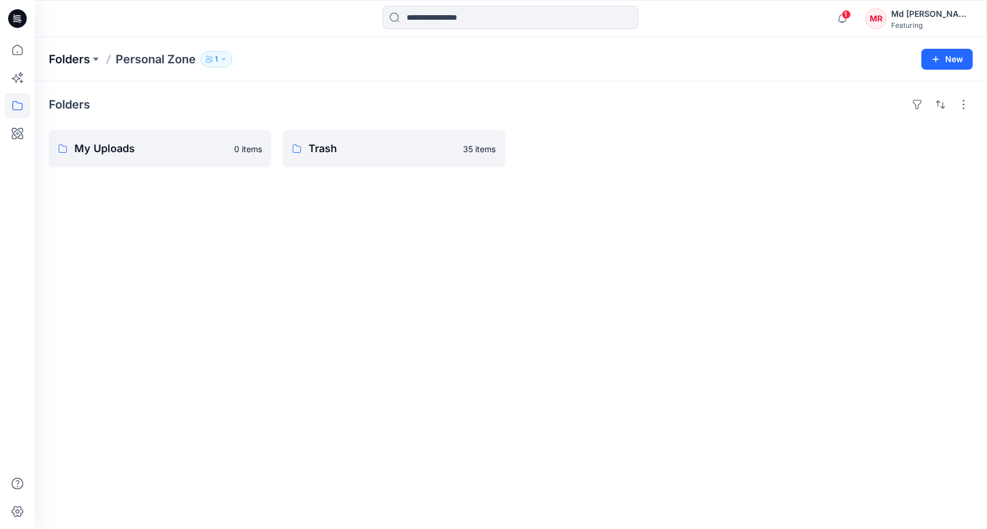
click at [72, 54] on p "Folders" at bounding box center [69, 59] width 41 height 16
